Goal: Information Seeking & Learning: Learn about a topic

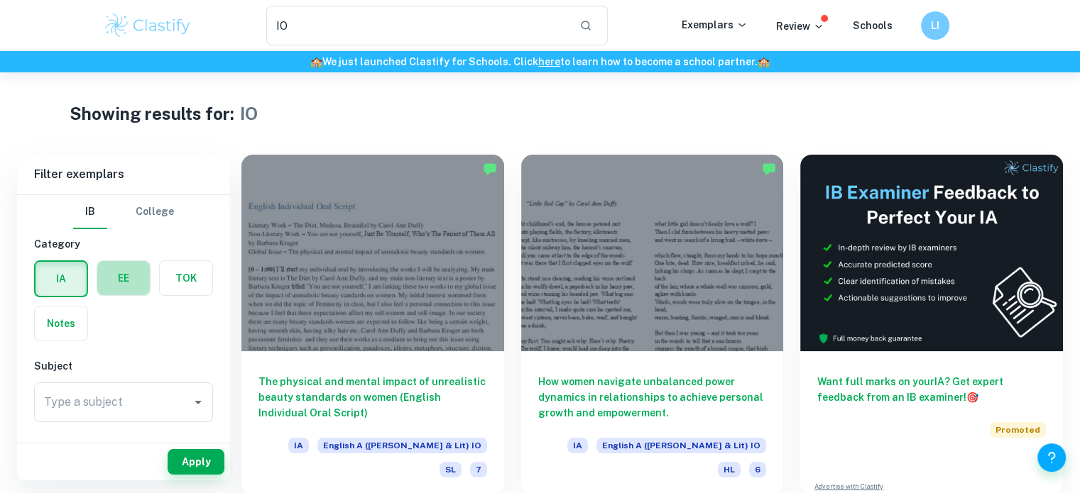
click at [129, 274] on label "button" at bounding box center [123, 278] width 53 height 34
click at [0, 0] on input "radio" at bounding box center [0, 0] width 0 height 0
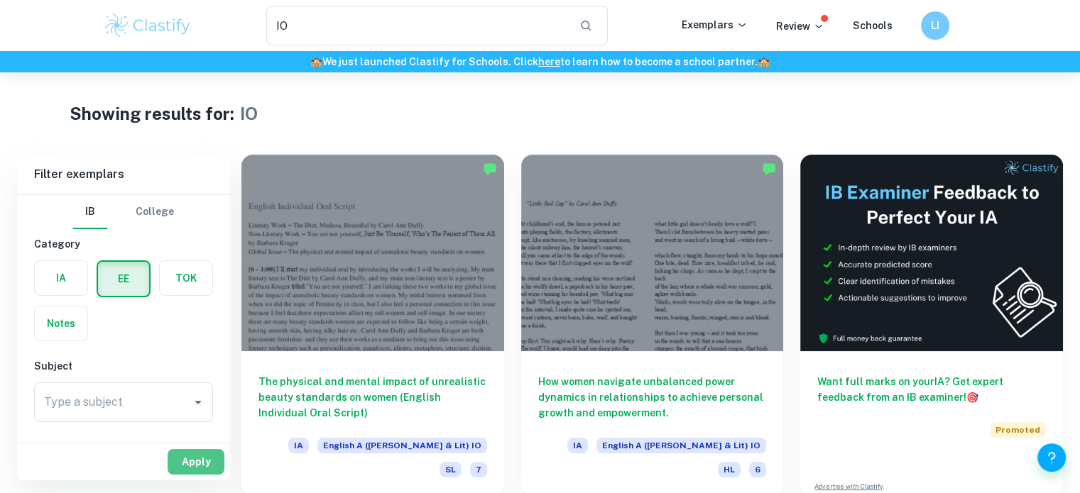
click at [187, 459] on button "Apply" at bounding box center [196, 462] width 57 height 26
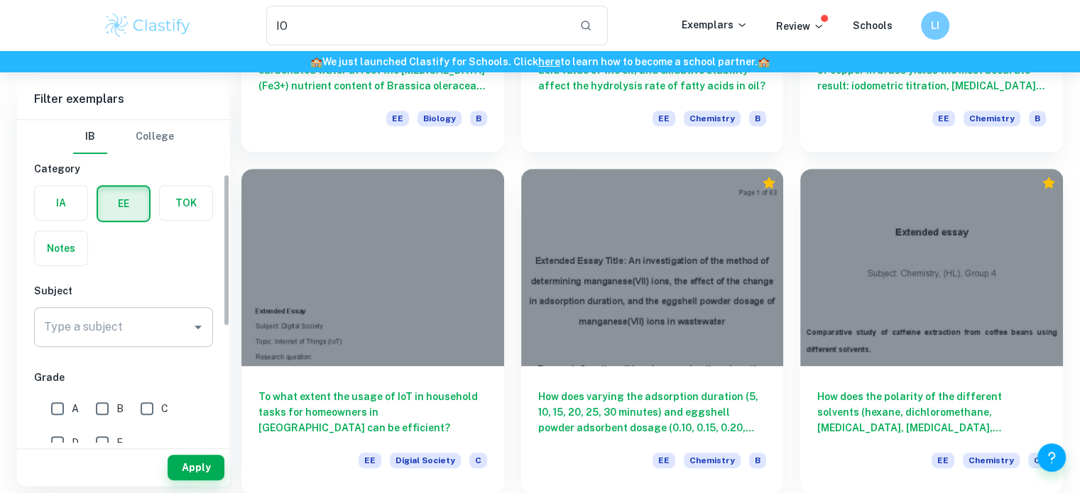
scroll to position [116, 0]
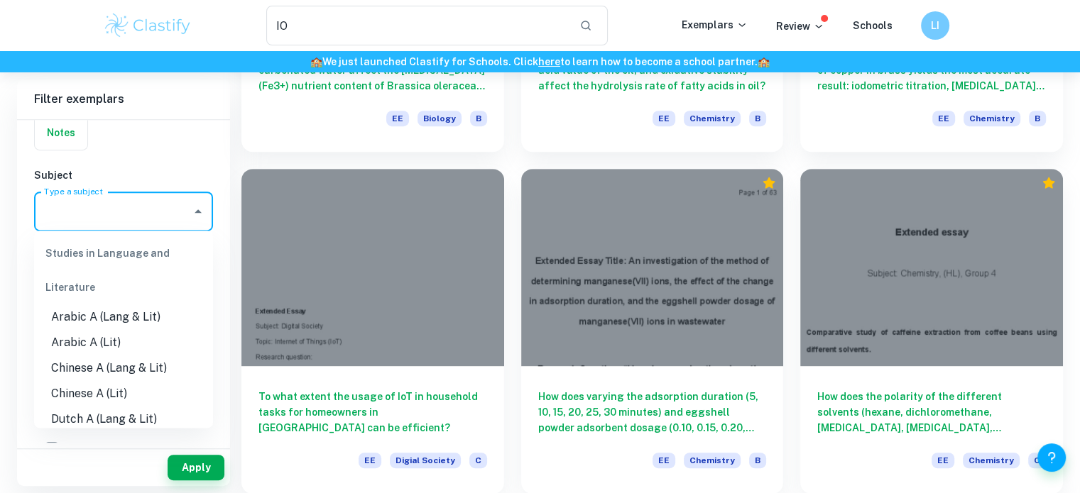
click at [134, 207] on input "Type a subject" at bounding box center [112, 211] width 145 height 27
click at [114, 368] on li "English A (Lang & Lit)" at bounding box center [123, 366] width 179 height 26
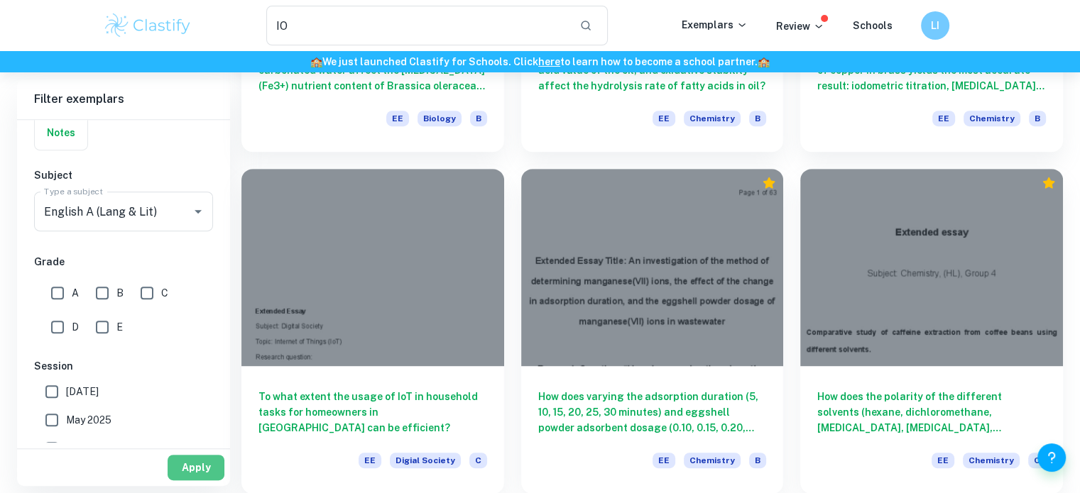
click at [204, 472] on button "Apply" at bounding box center [196, 468] width 57 height 26
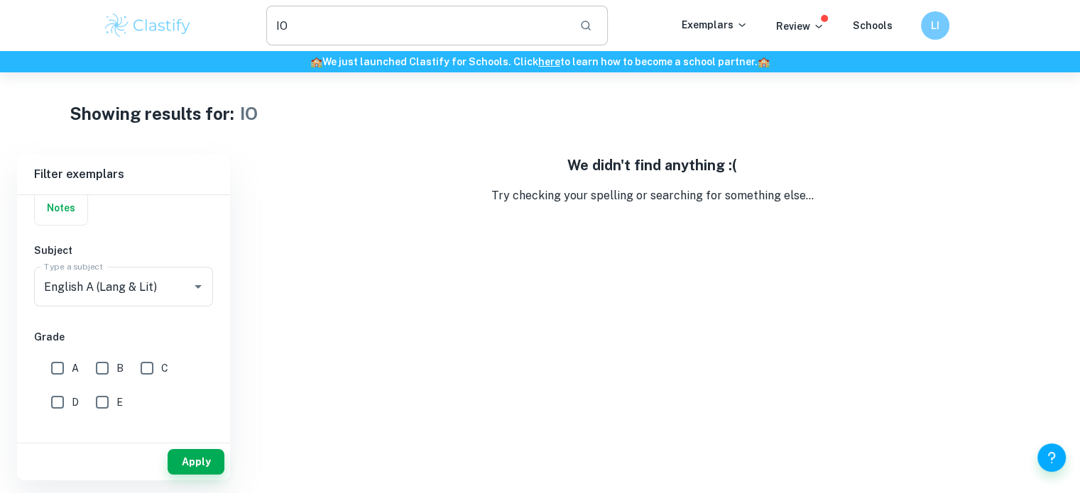
click at [312, 38] on input "IO" at bounding box center [417, 26] width 302 height 40
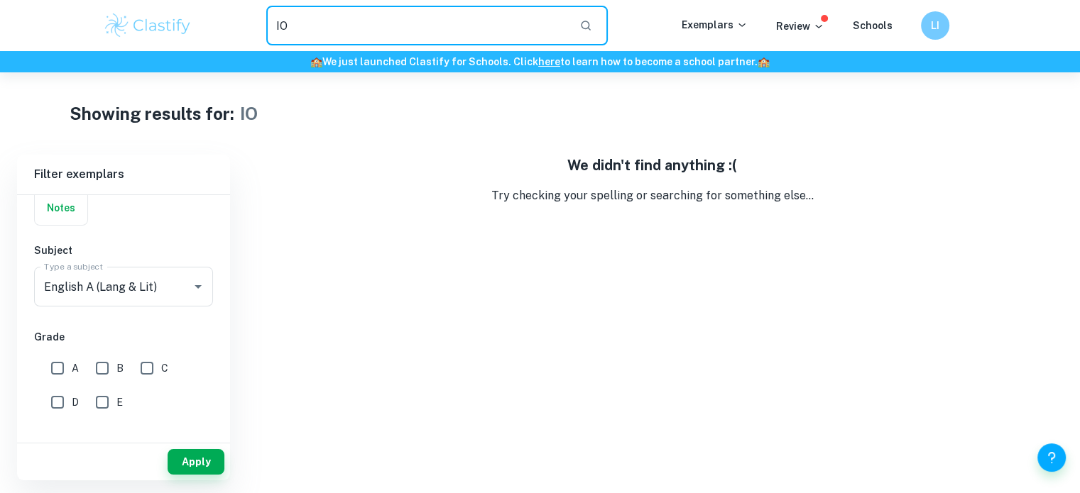
type input "I"
click at [324, 25] on input "text" at bounding box center [417, 26] width 302 height 40
type input "ee"
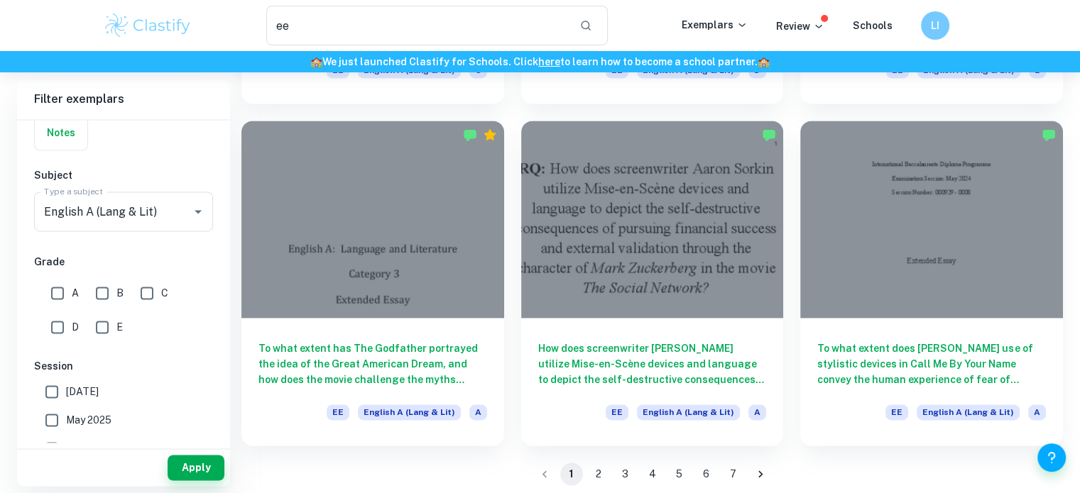
scroll to position [2084, 0]
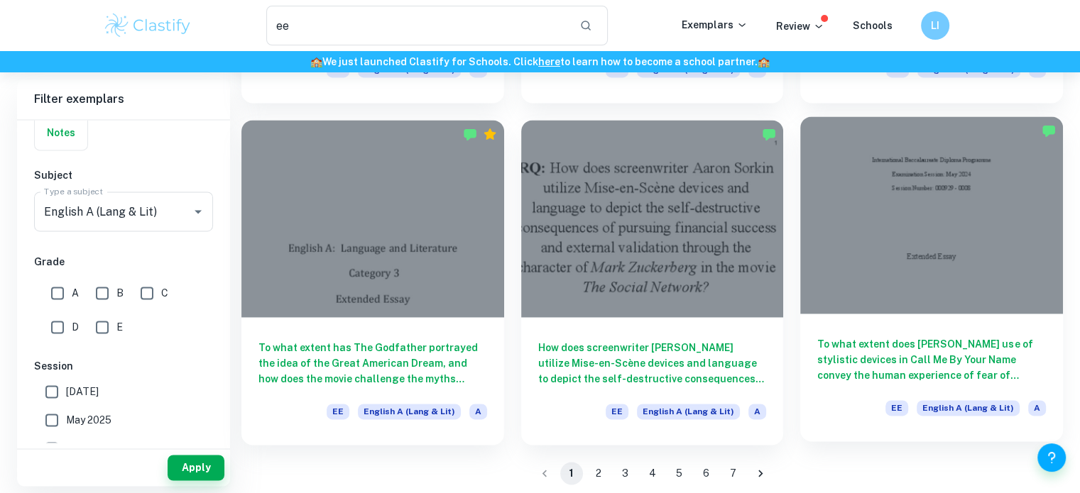
click at [895, 275] on div at bounding box center [931, 214] width 263 height 197
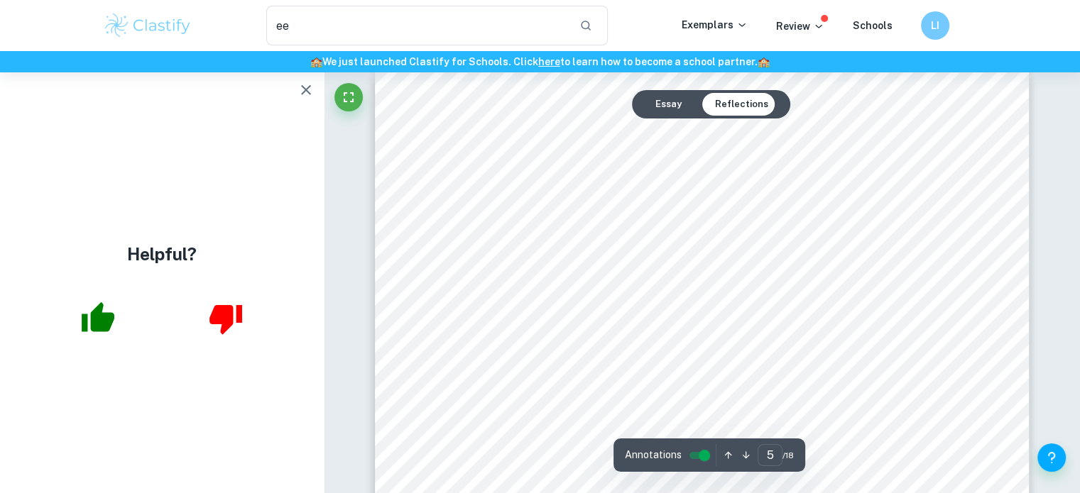
scroll to position [3838, 0]
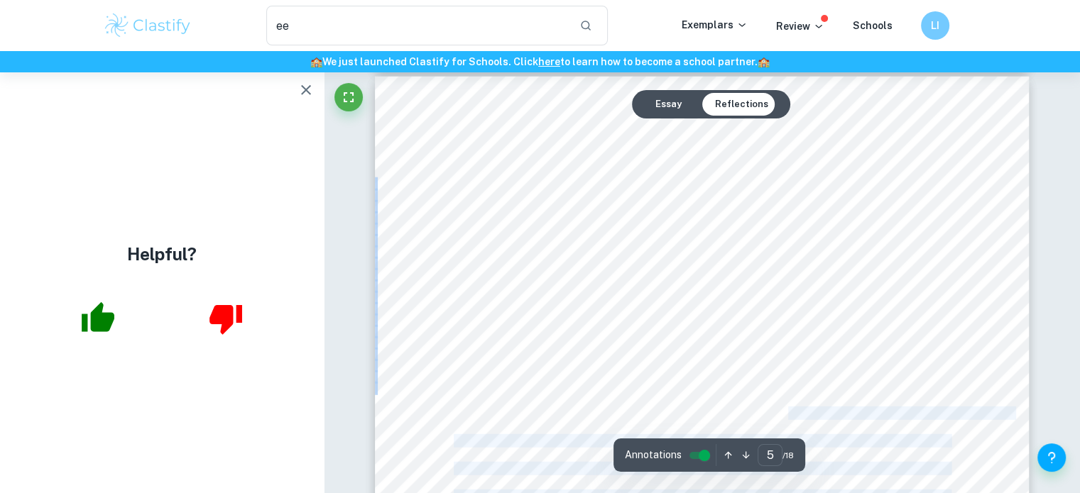
drag, startPoint x: 484, startPoint y: 187, endPoint x: 769, endPoint y: 417, distance: 366.4
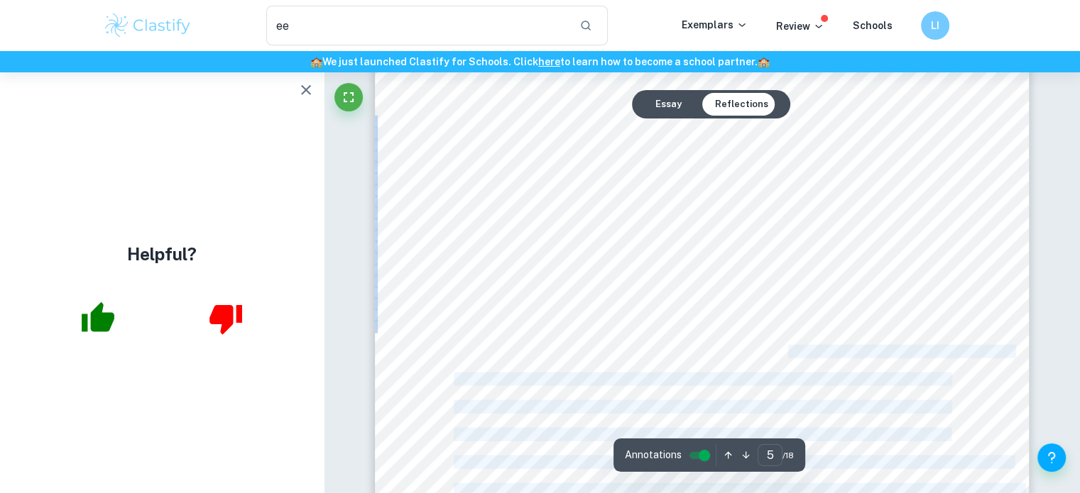
scroll to position [3856, 0]
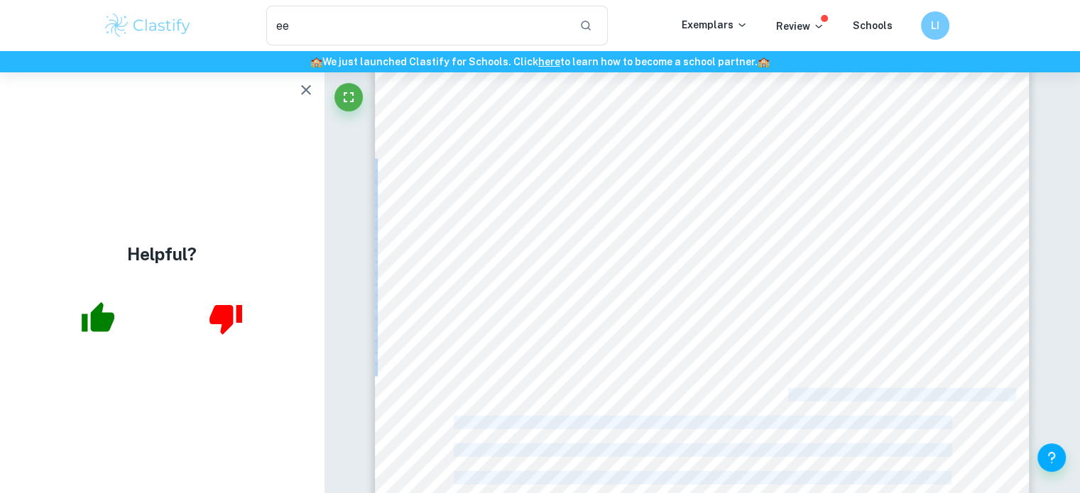
click at [148, 252] on h4 "Helpful?" at bounding box center [162, 254] width 70 height 26
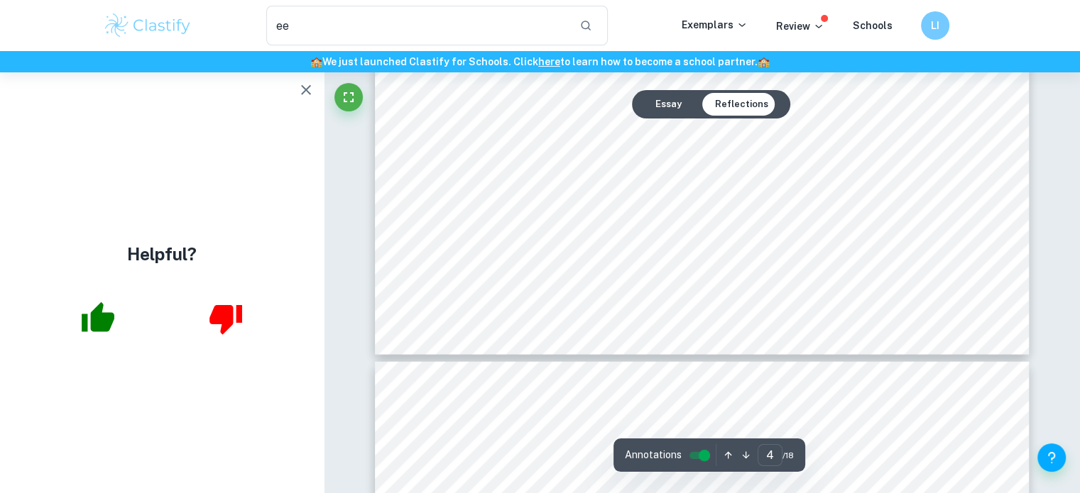
scroll to position [3625, 0]
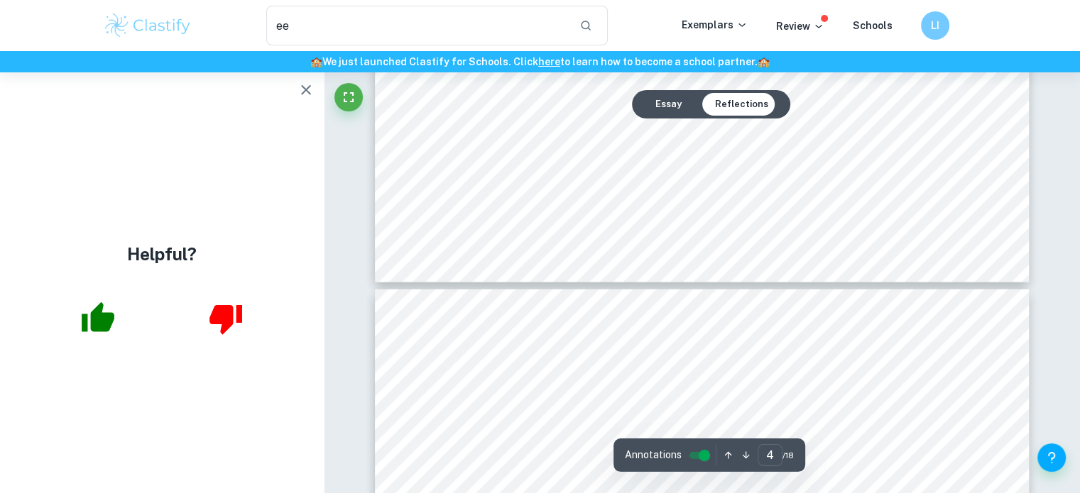
type input "5"
